Goal: Navigation & Orientation: Find specific page/section

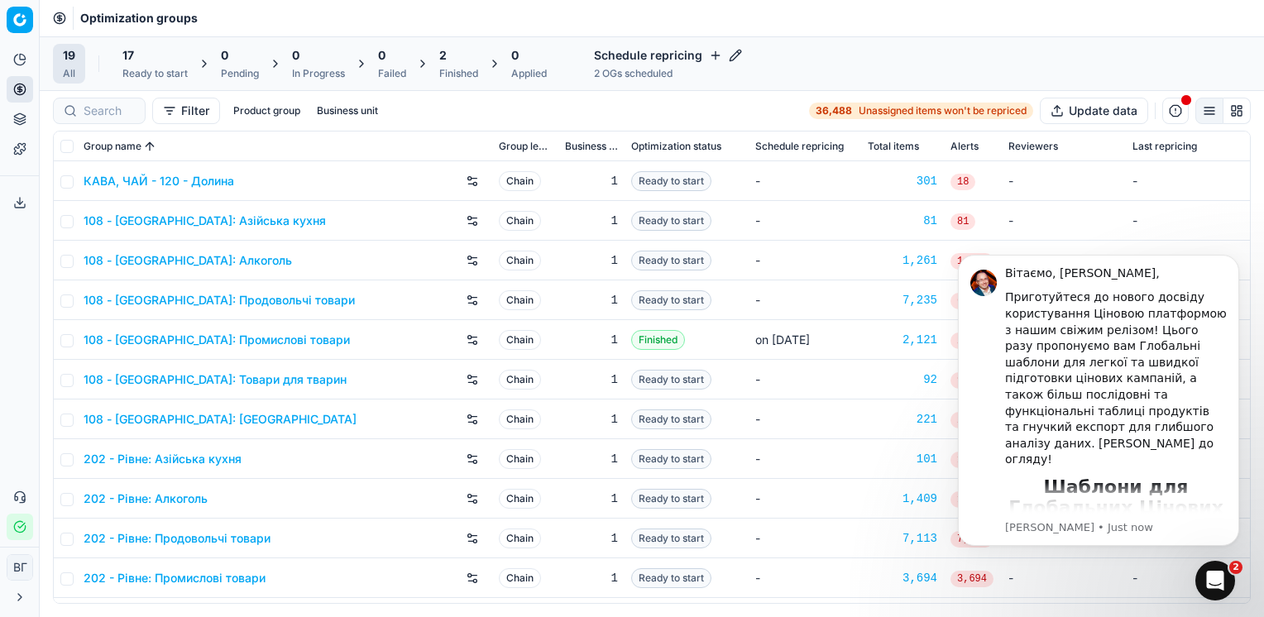
click at [18, 601] on icon at bounding box center [19, 597] width 3 height 7
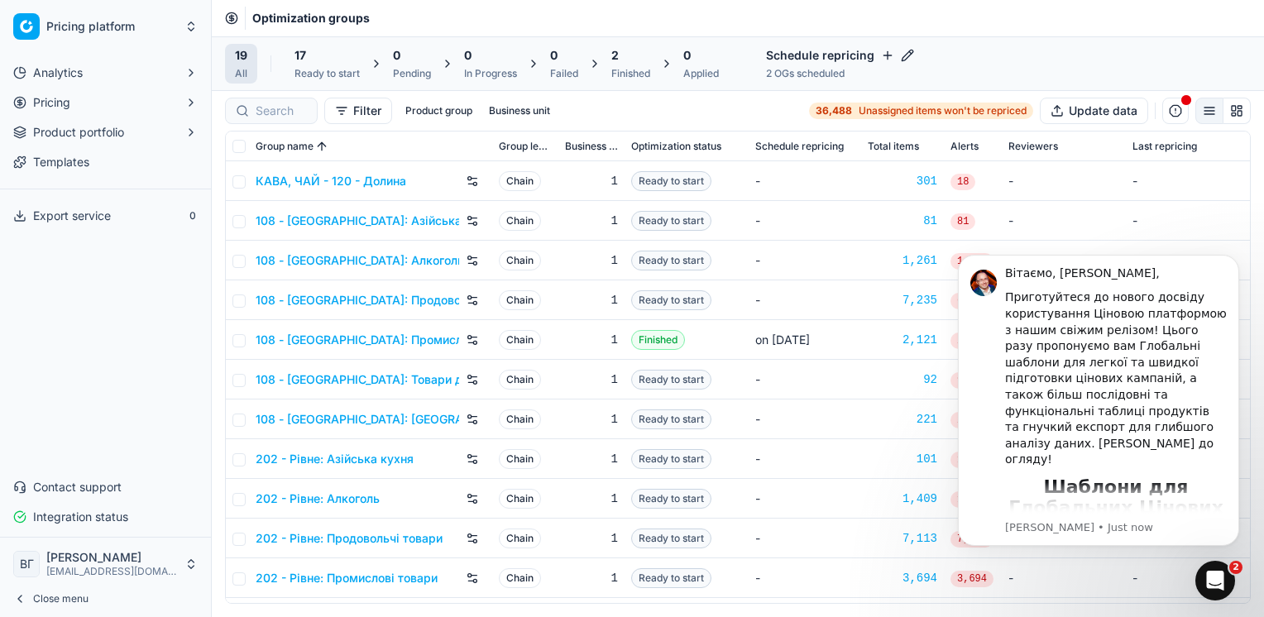
click at [89, 162] on link "Templates" at bounding box center [106, 162] width 198 height 26
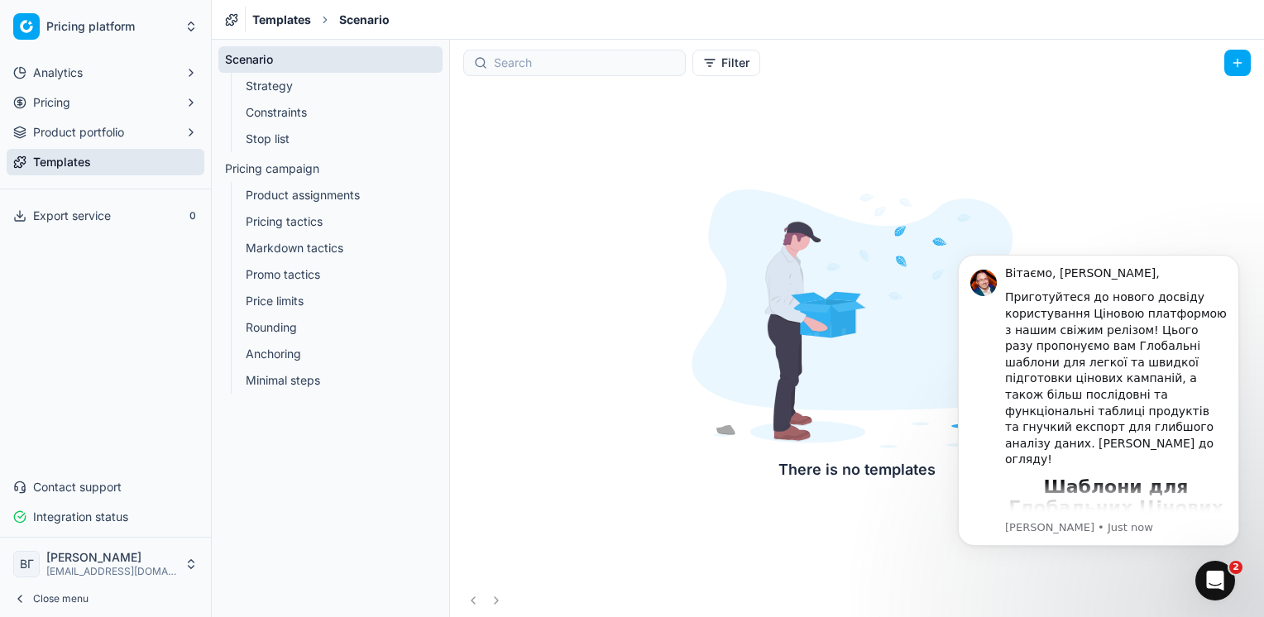
click at [1160, 93] on div "There is no templates" at bounding box center [857, 335] width 814 height 498
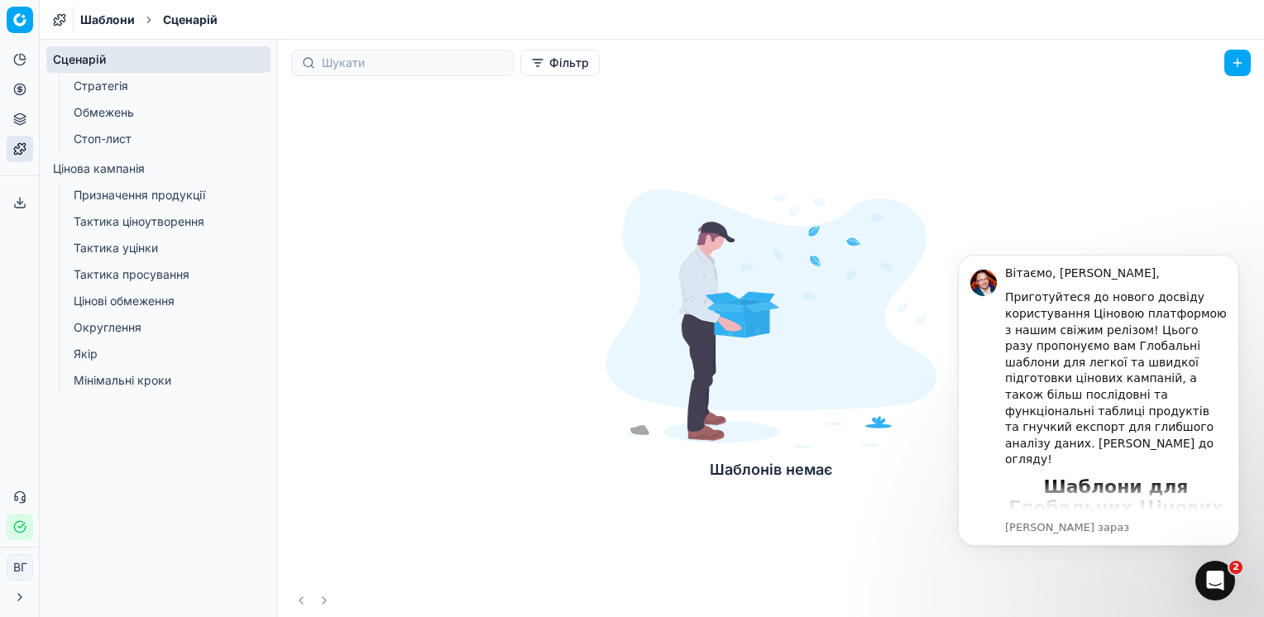
click at [112, 81] on link "Стратегія" at bounding box center [159, 85] width 184 height 23
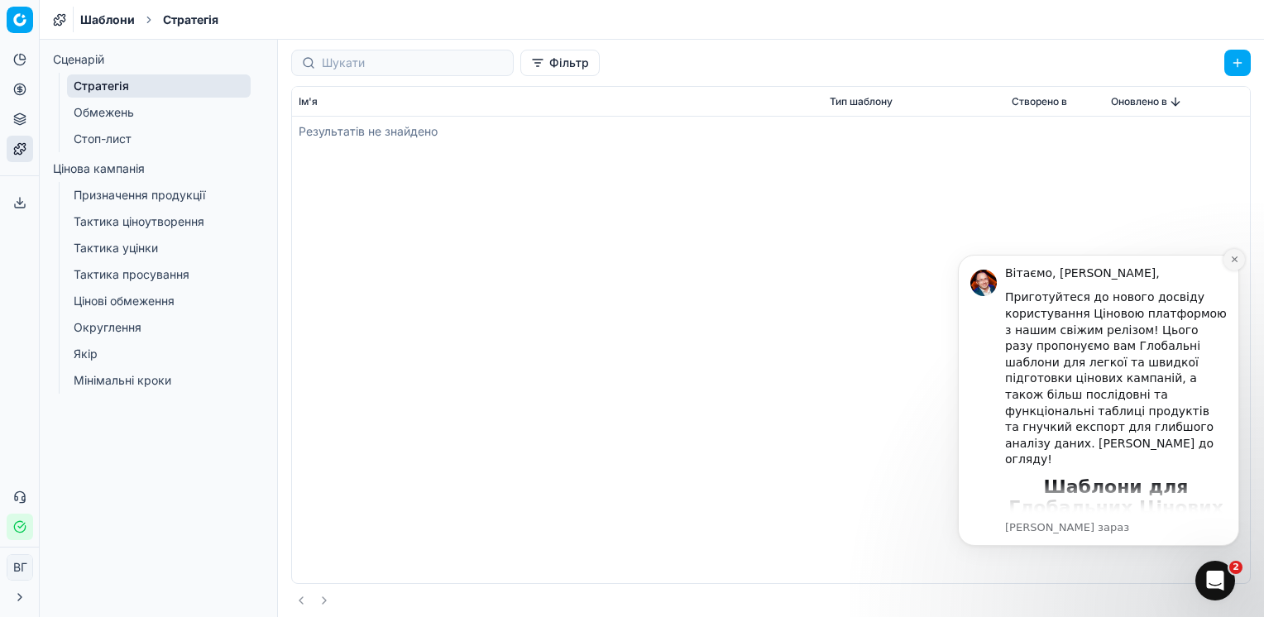
click at [1237, 255] on icon "Відхилити сповіщення" at bounding box center [1234, 259] width 9 height 9
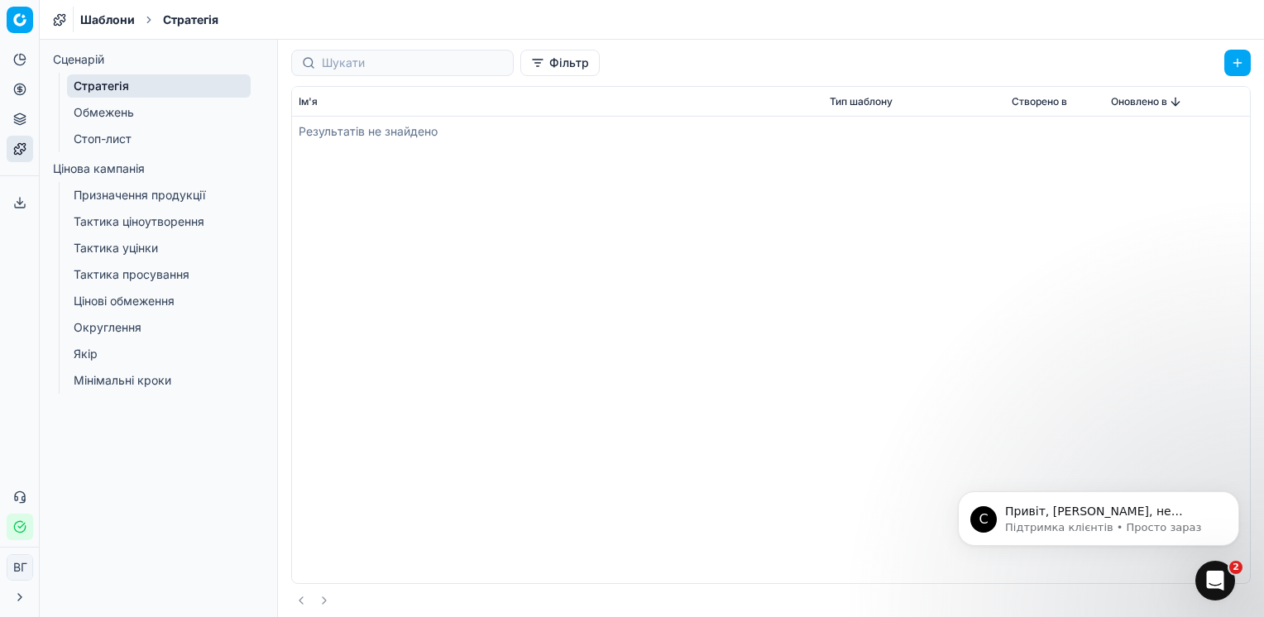
click at [112, 112] on link "Обмежень" at bounding box center [159, 112] width 184 height 23
click at [122, 153] on ul "Сценарій Стратегія Обмежень Стоп-лист Цінова кампанія Призначення продукції Так…" at bounding box center [158, 219] width 224 height 347
click at [122, 144] on link "Стоп-лист" at bounding box center [159, 138] width 184 height 23
click at [163, 197] on link "Призначення продукції" at bounding box center [159, 195] width 184 height 23
click at [126, 62] on link "Сценарій" at bounding box center [158, 59] width 224 height 26
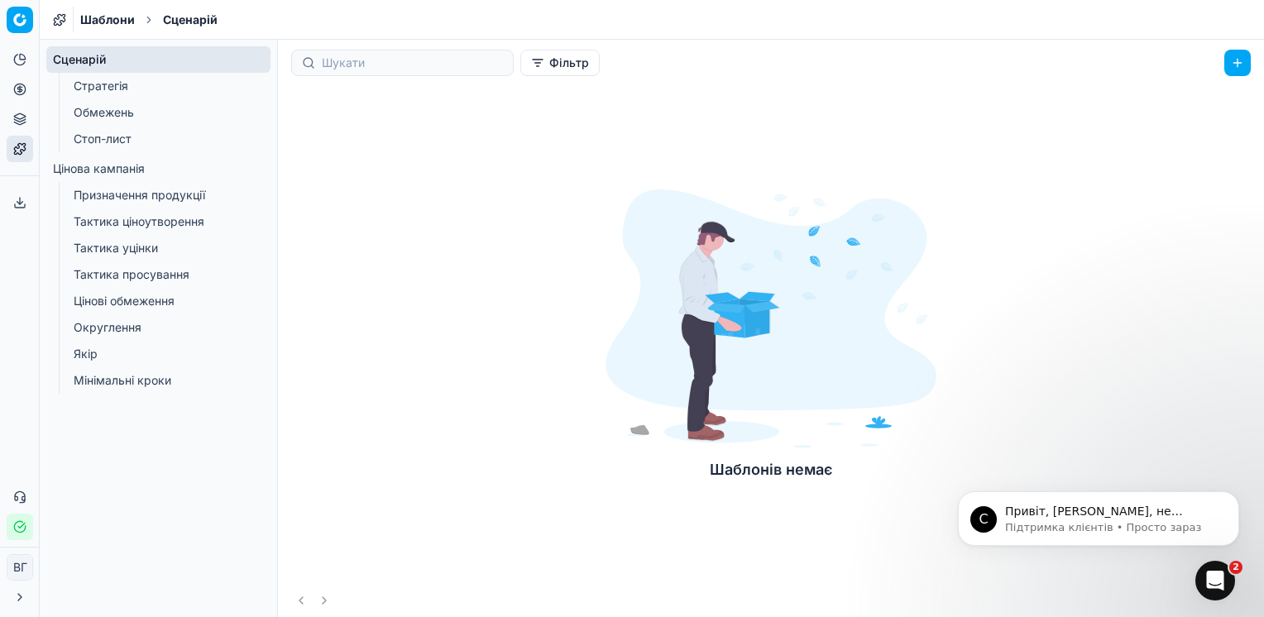
click at [113, 22] on span "Шаблони" at bounding box center [107, 20] width 55 height 17
click at [183, 17] on span "Сценарій" at bounding box center [190, 20] width 55 height 17
click at [23, 56] on icon at bounding box center [19, 59] width 13 height 13
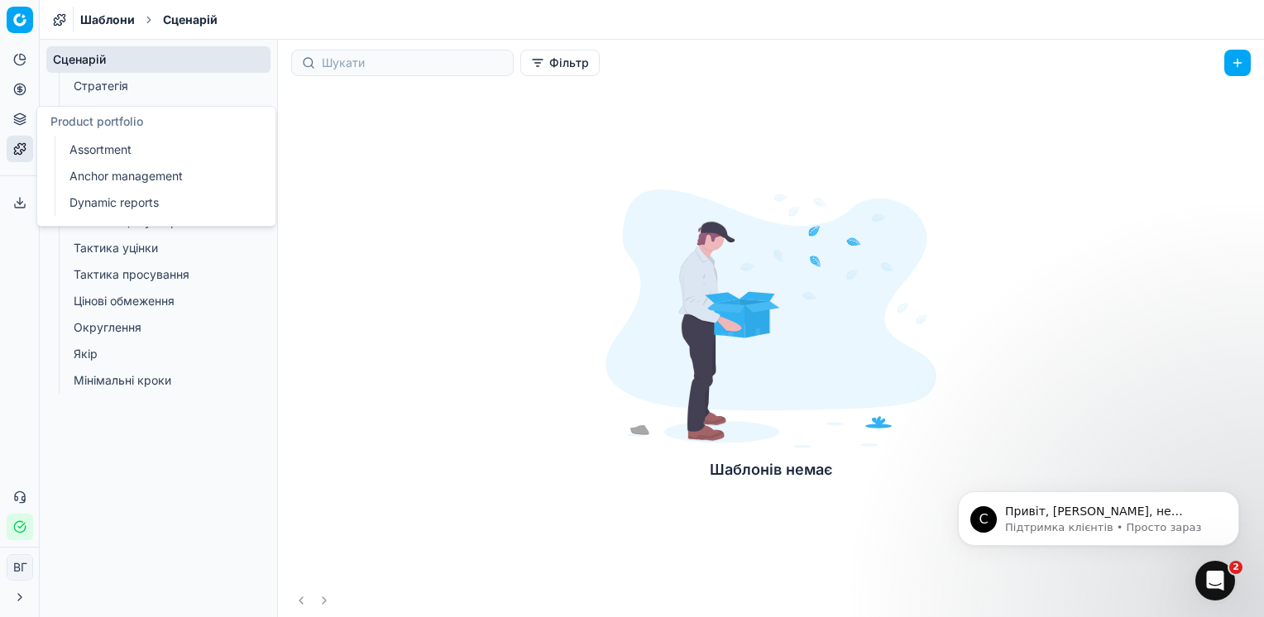
click at [17, 127] on button "Product portfolio" at bounding box center [20, 119] width 26 height 26
click at [20, 17] on html "Pricing platform Analytics Pricing Product portfolio Templates Export service 0…" at bounding box center [632, 308] width 1264 height 617
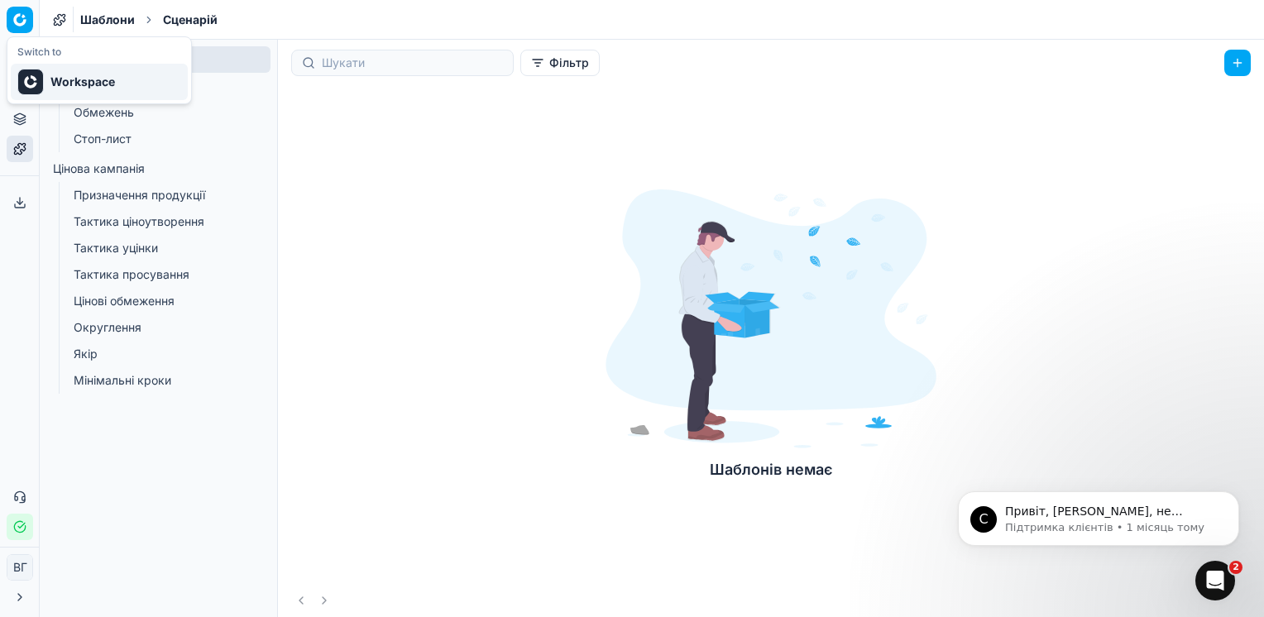
click at [113, 84] on font "Workspace" at bounding box center [82, 82] width 65 height 17
